Goal: Navigation & Orientation: Find specific page/section

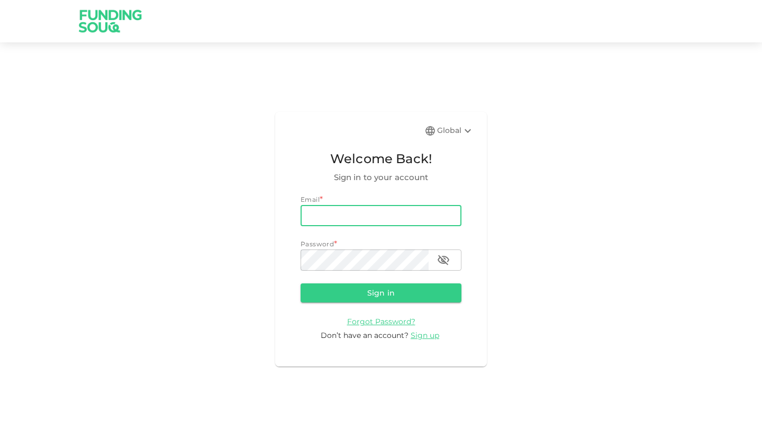
click at [333, 212] on input "email" at bounding box center [381, 215] width 161 height 21
type input "[EMAIL_ADDRESS][DOMAIN_NAME]"
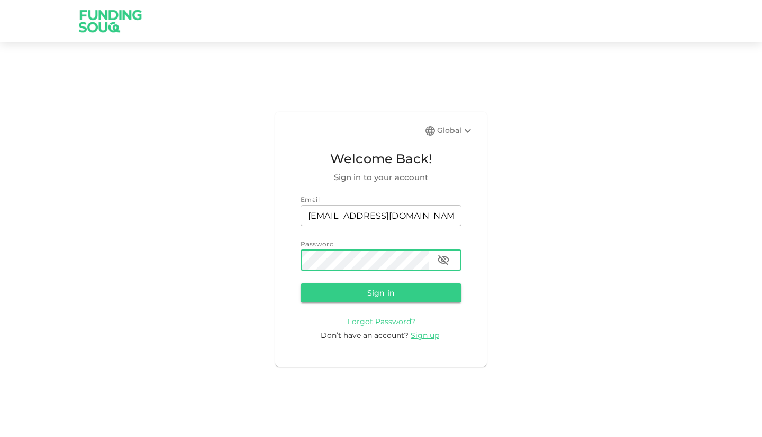
click at [301, 283] on button "Sign in" at bounding box center [381, 292] width 161 height 19
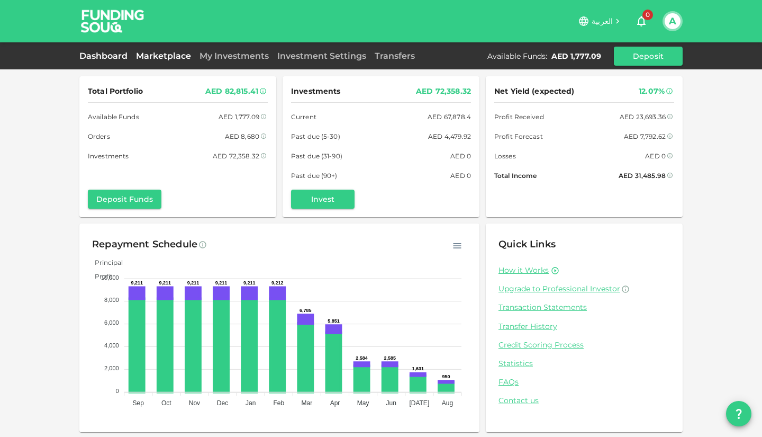
click at [167, 55] on link "Marketplace" at bounding box center [164, 56] width 64 height 10
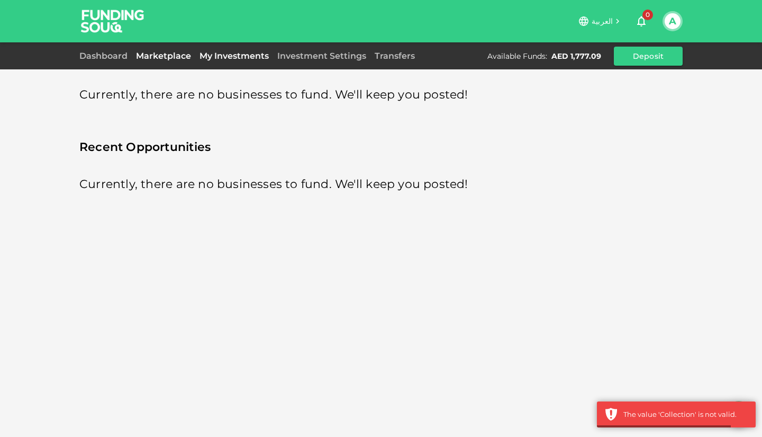
click at [213, 56] on link "My Investments" at bounding box center [234, 56] width 78 height 10
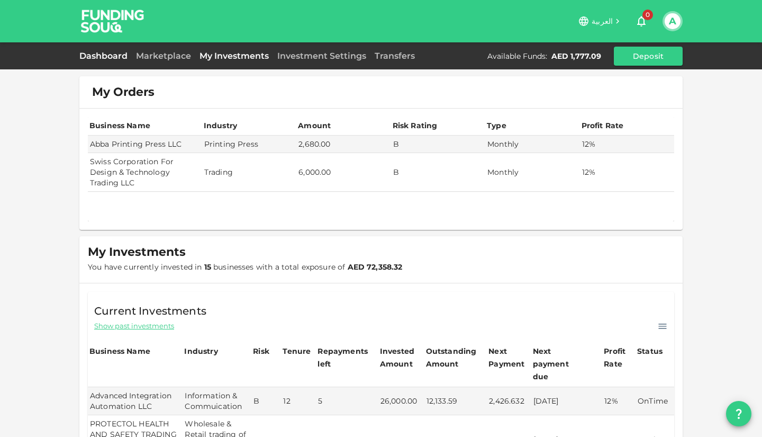
click at [116, 51] on link "Dashboard" at bounding box center [105, 56] width 52 height 10
